Goal: Transaction & Acquisition: Purchase product/service

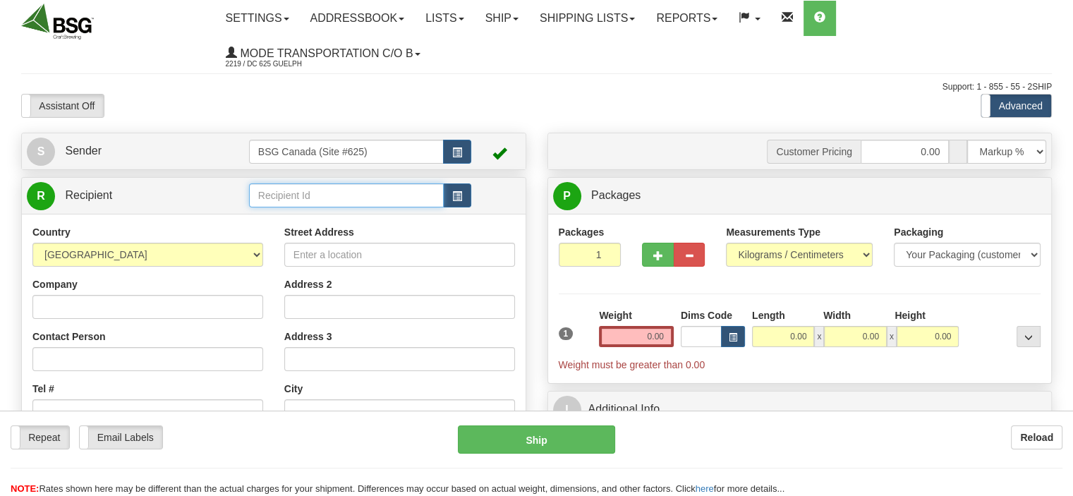
click at [333, 194] on input "text" at bounding box center [346, 195] width 195 height 24
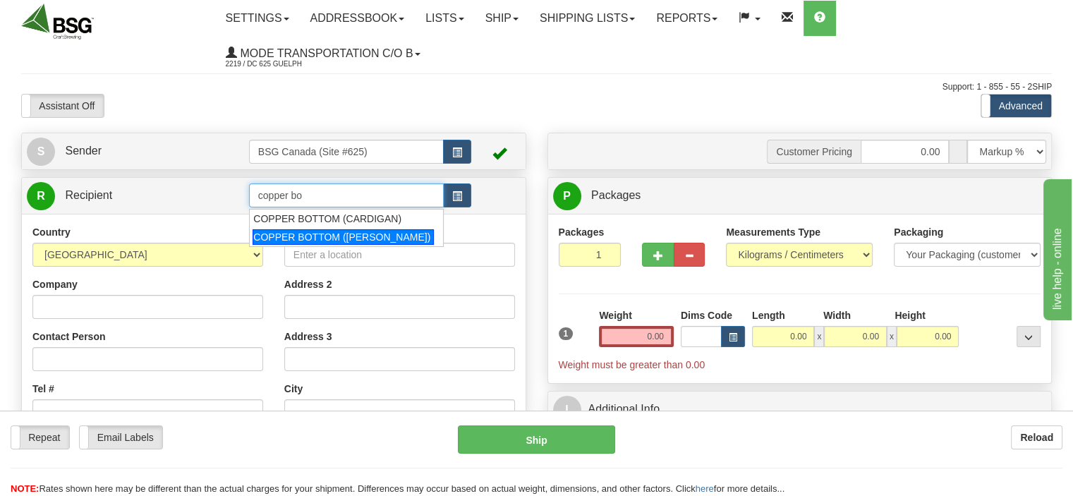
click at [365, 231] on div "COPPER BOTTOM ([PERSON_NAME])" at bounding box center [342, 237] width 181 height 16
type input "COPPER BOTTOM ([PERSON_NAME])"
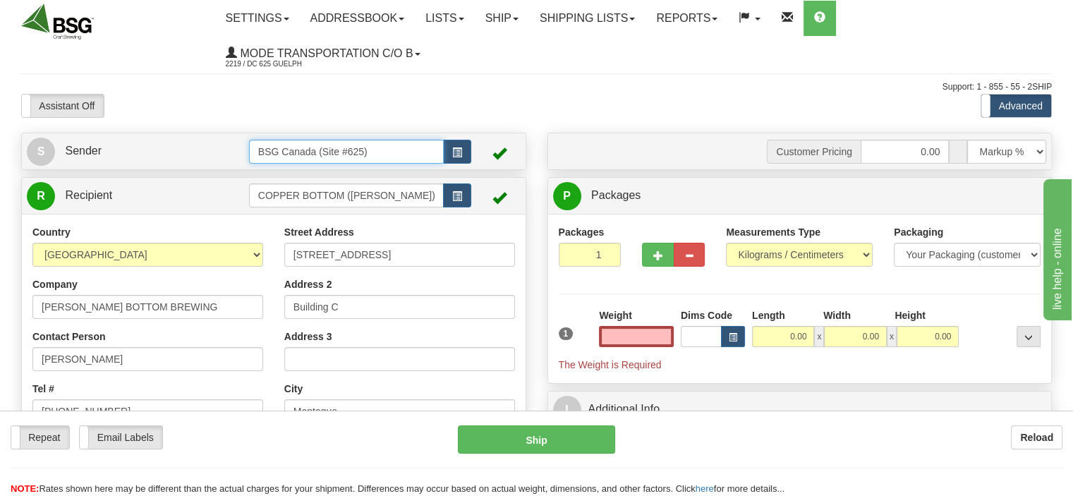
type input "0.00"
click at [384, 150] on input "BSG Canada (Site #625)" at bounding box center [346, 152] width 195 height 24
click at [341, 168] on div "BSG SAINT LAURENT 623" at bounding box center [342, 174] width 181 height 16
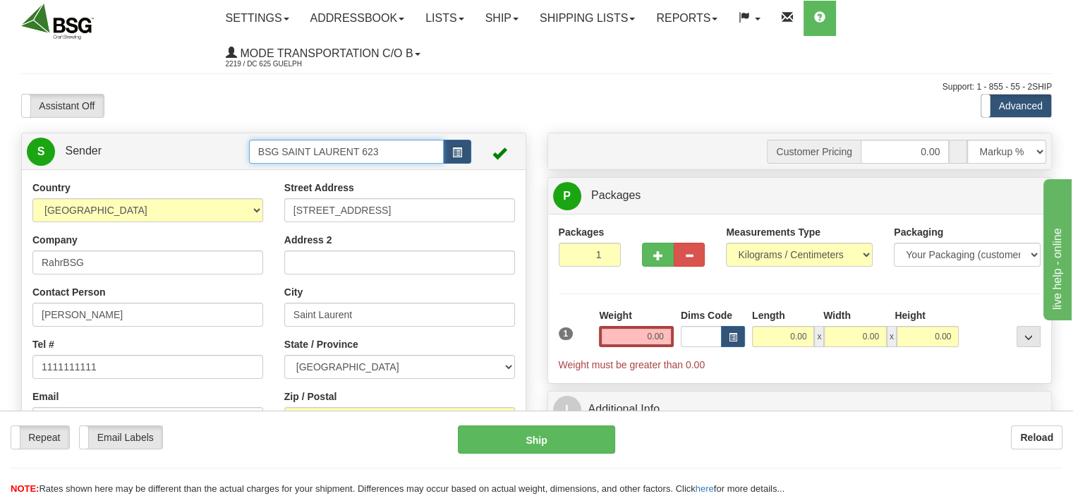
type input "BSG SAINT LAURENT 623"
click at [639, 329] on input "0.00" at bounding box center [636, 336] width 75 height 21
click at [639, 329] on input "text" at bounding box center [636, 336] width 75 height 21
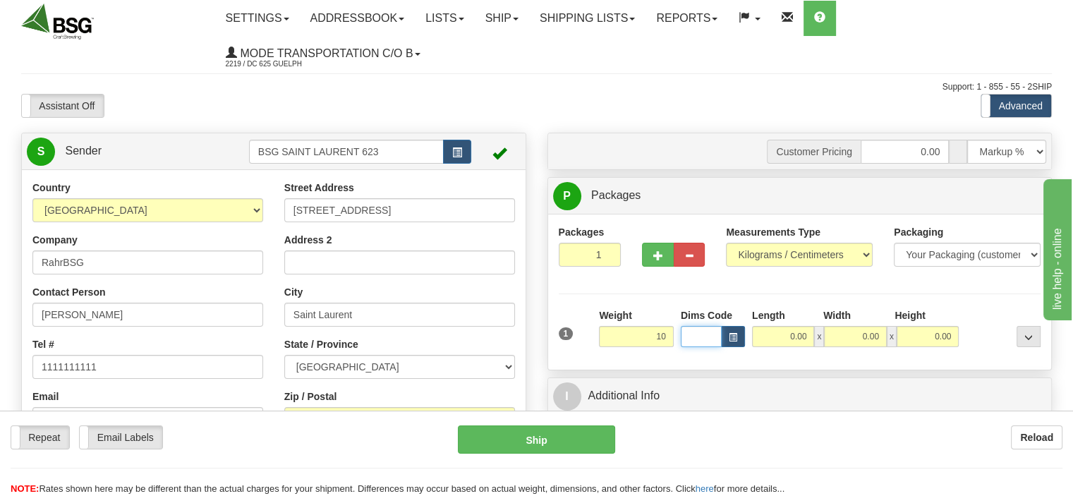
type input "10.00"
type input "30.00"
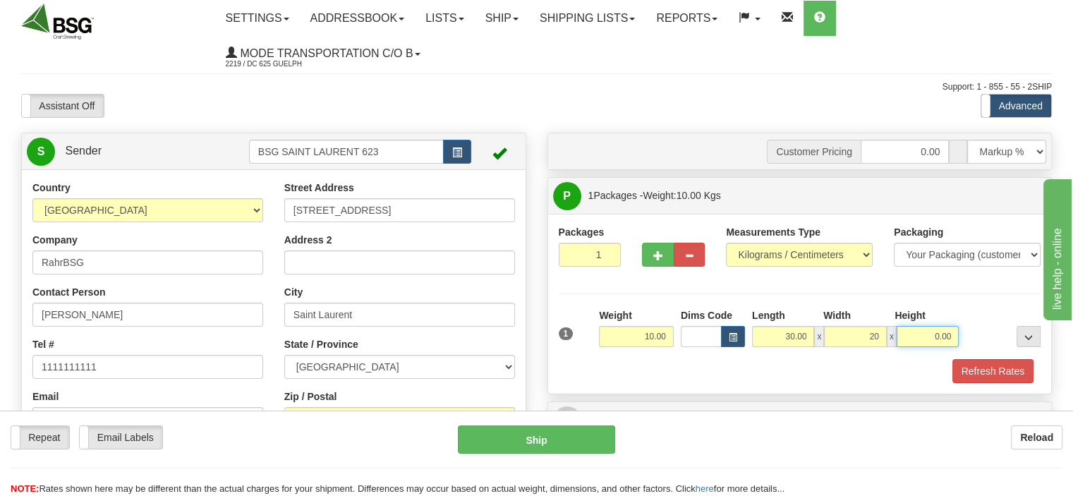
type input "20.00"
click at [846, 334] on input "20.00" at bounding box center [855, 336] width 62 height 21
click at [866, 329] on input "10" at bounding box center [855, 336] width 62 height 21
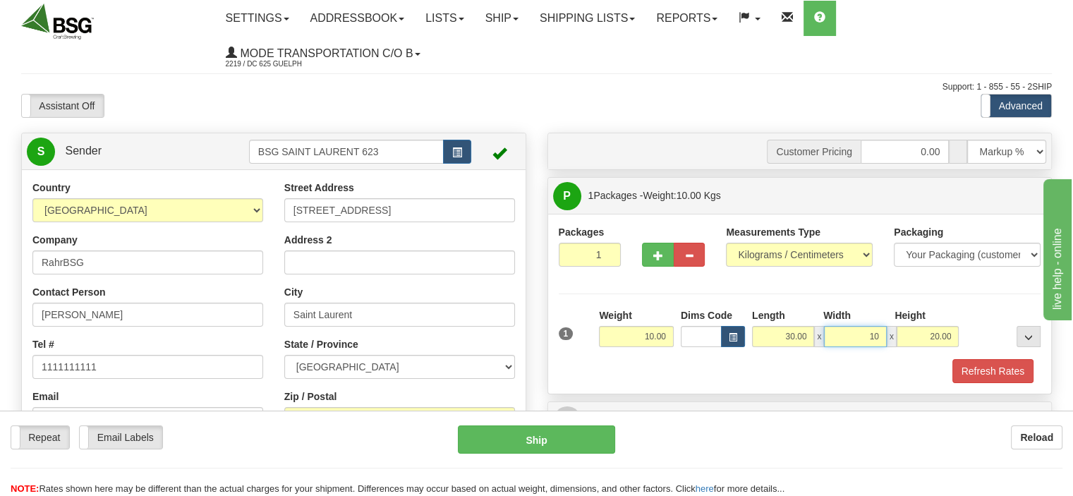
click at [866, 329] on input "10" at bounding box center [855, 336] width 62 height 21
type input "10.00"
click at [976, 370] on button "Refresh Rates" at bounding box center [992, 371] width 81 height 24
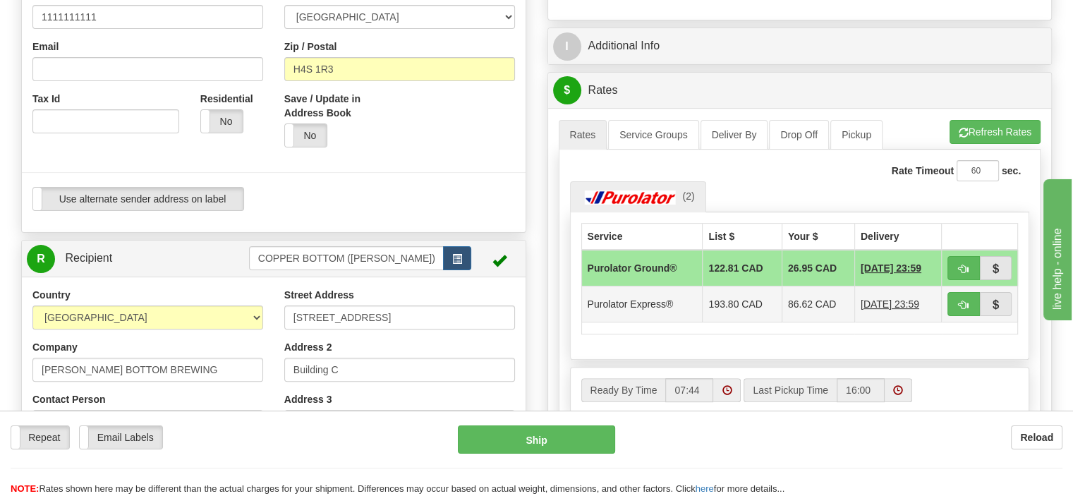
scroll to position [353, 0]
